Goal: Contribute content

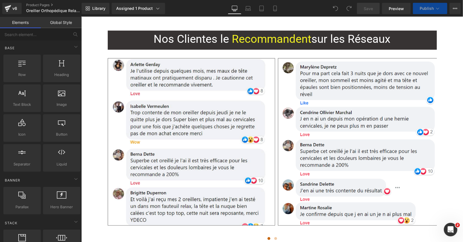
scroll to position [2053, 0]
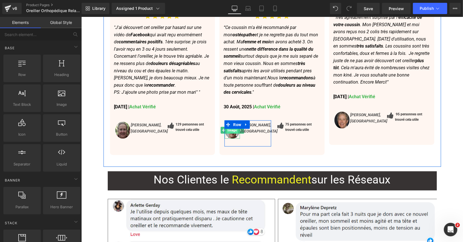
click at [227, 127] on span "Image" at bounding box center [232, 130] width 12 height 7
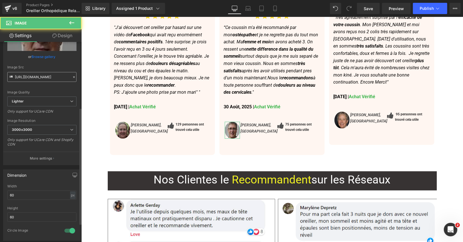
scroll to position [0, 0]
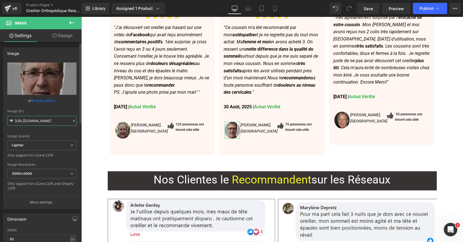
click at [47, 120] on input "[URL][DOMAIN_NAME]" at bounding box center [41, 121] width 69 height 10
click at [338, 110] on div "Image [PERSON_NAME], Nice Text Block Row Icon 95 personnes ont trouvé cela util…" at bounding box center [381, 126] width 97 height 32
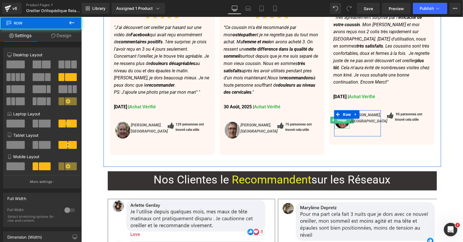
click at [338, 117] on span "Image" at bounding box center [342, 120] width 12 height 7
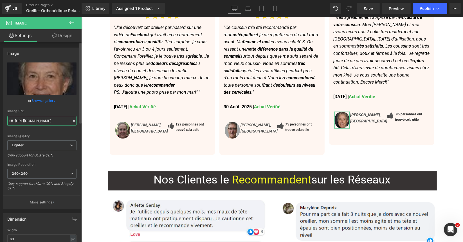
click at [50, 122] on input "[URL][DOMAIN_NAME]" at bounding box center [41, 121] width 69 height 10
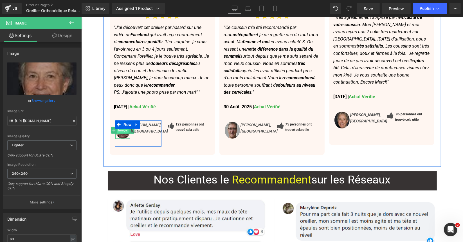
click at [121, 127] on span "Image" at bounding box center [123, 130] width 12 height 7
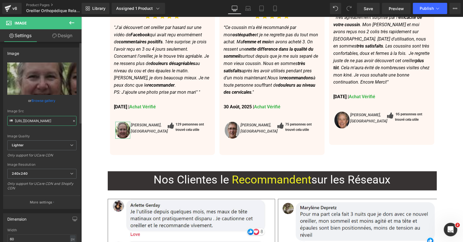
click at [37, 121] on input "[URL][DOMAIN_NAME]" at bounding box center [41, 121] width 69 height 10
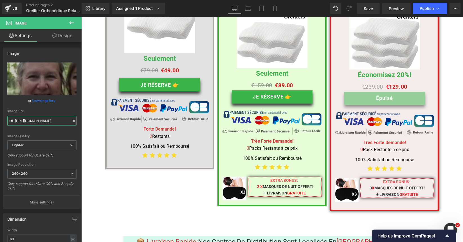
scroll to position [2896, 0]
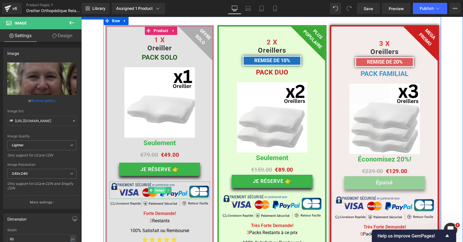
drag, startPoint x: 165, startPoint y: 160, endPoint x: 157, endPoint y: 160, distance: 7.9
click at [157, 186] on ul "Image" at bounding box center [159, 189] width 23 height 7
drag, startPoint x: 154, startPoint y: 160, endPoint x: 105, endPoint y: 160, distance: 48.4
click at [154, 187] on span "Image" at bounding box center [160, 190] width 12 height 7
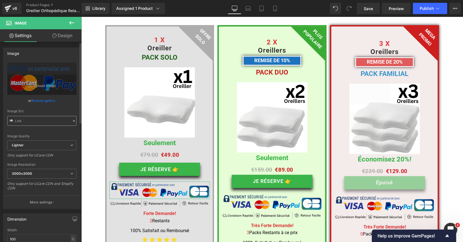
click at [34, 125] on input "text" at bounding box center [41, 121] width 69 height 10
type input "[URL][DOMAIN_NAME]"
